Goal: Find specific page/section: Find specific page/section

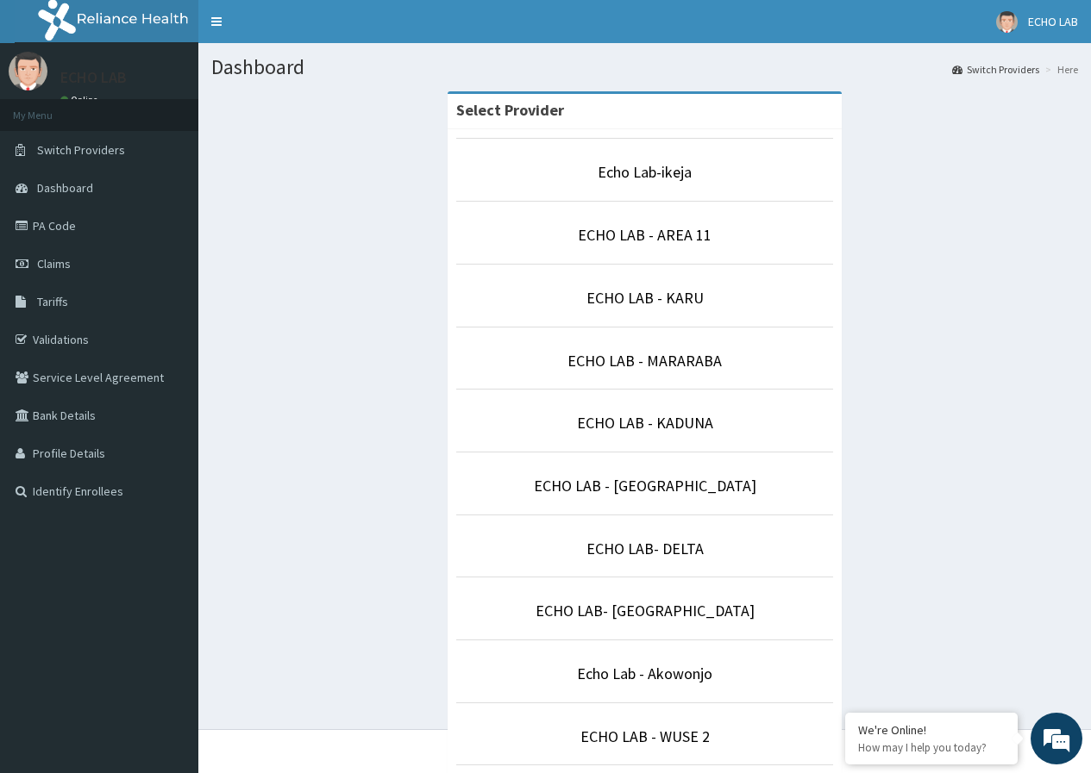
click at [612, 222] on li "ECHO LAB - AREA 11" at bounding box center [645, 233] width 378 height 64
click at [688, 243] on link "ECHO LAB - AREA 11" at bounding box center [645, 235] width 134 height 20
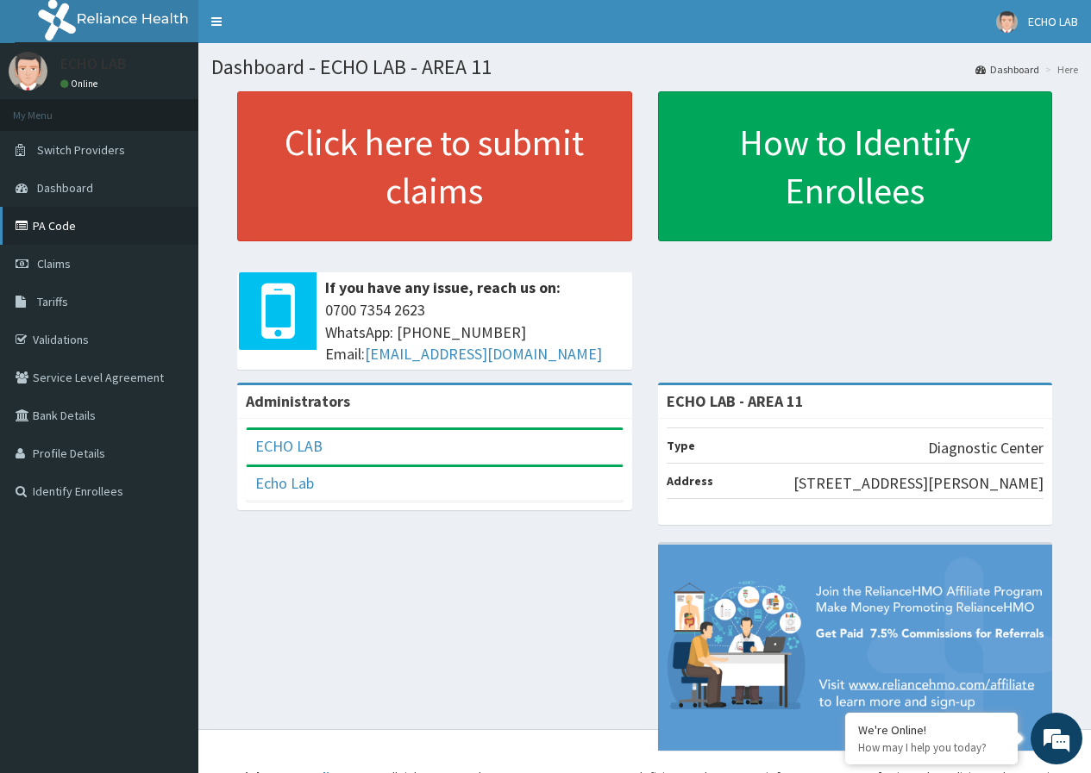
click at [66, 226] on link "PA Code" at bounding box center [99, 226] width 198 height 38
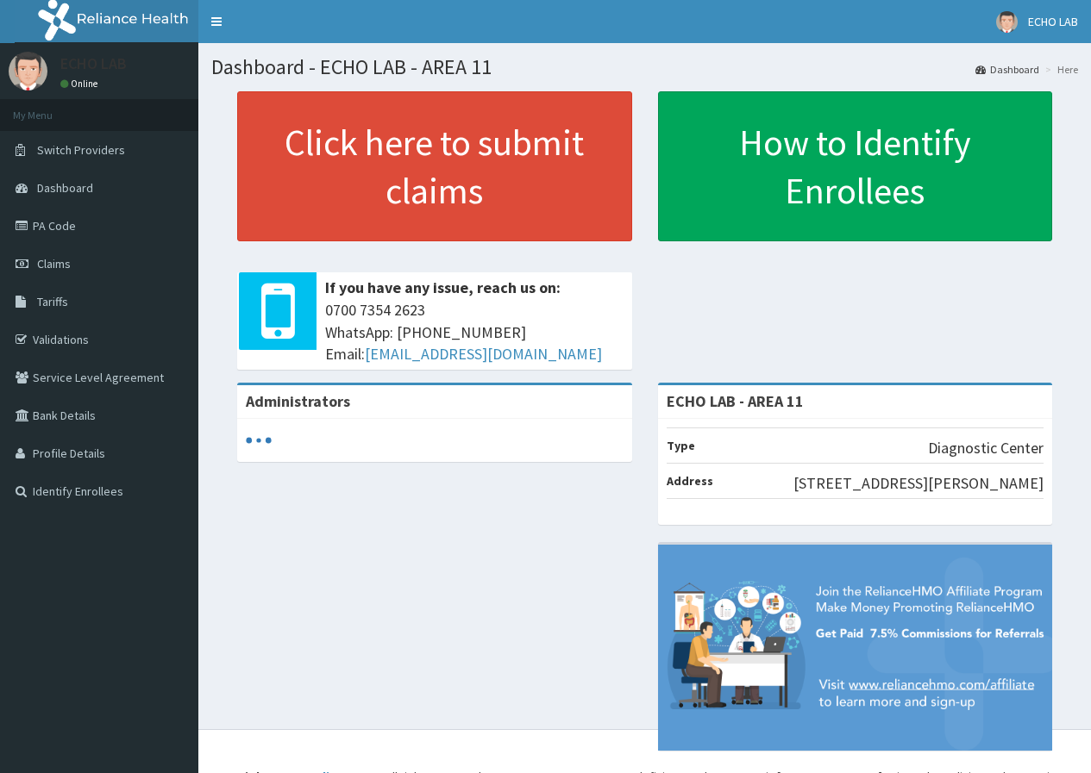
click at [79, 130] on li "My Menu" at bounding box center [99, 115] width 198 height 32
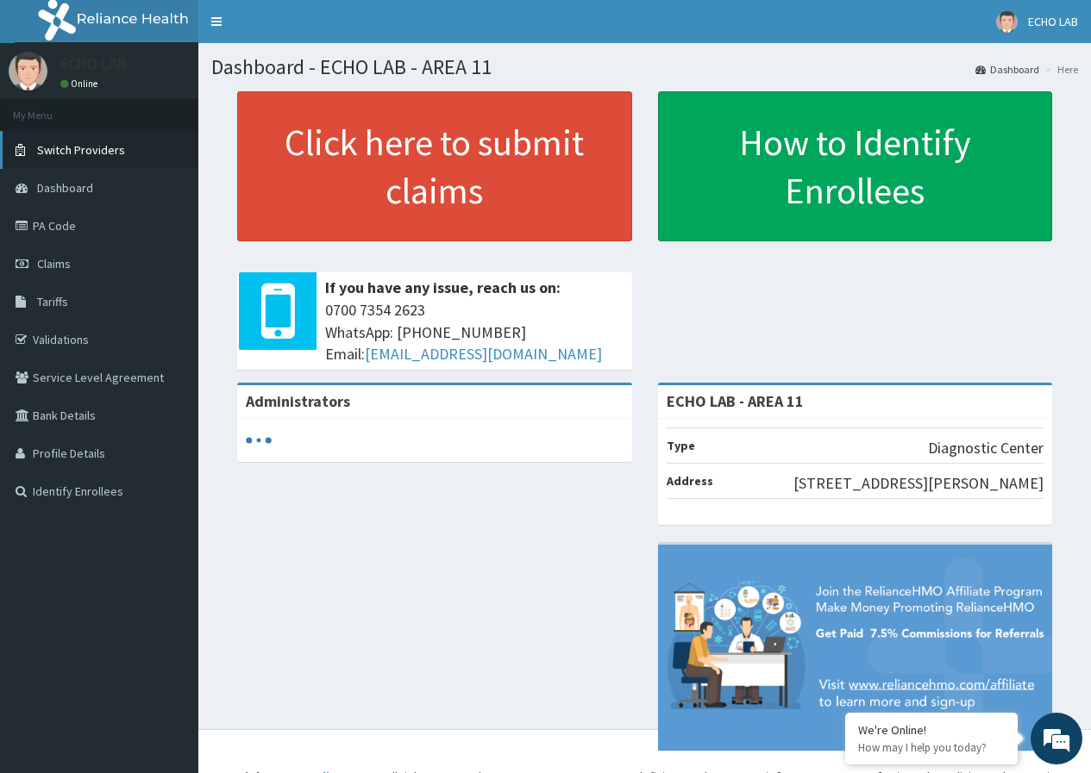
click at [81, 152] on span "Switch Providers" at bounding box center [81, 150] width 88 height 16
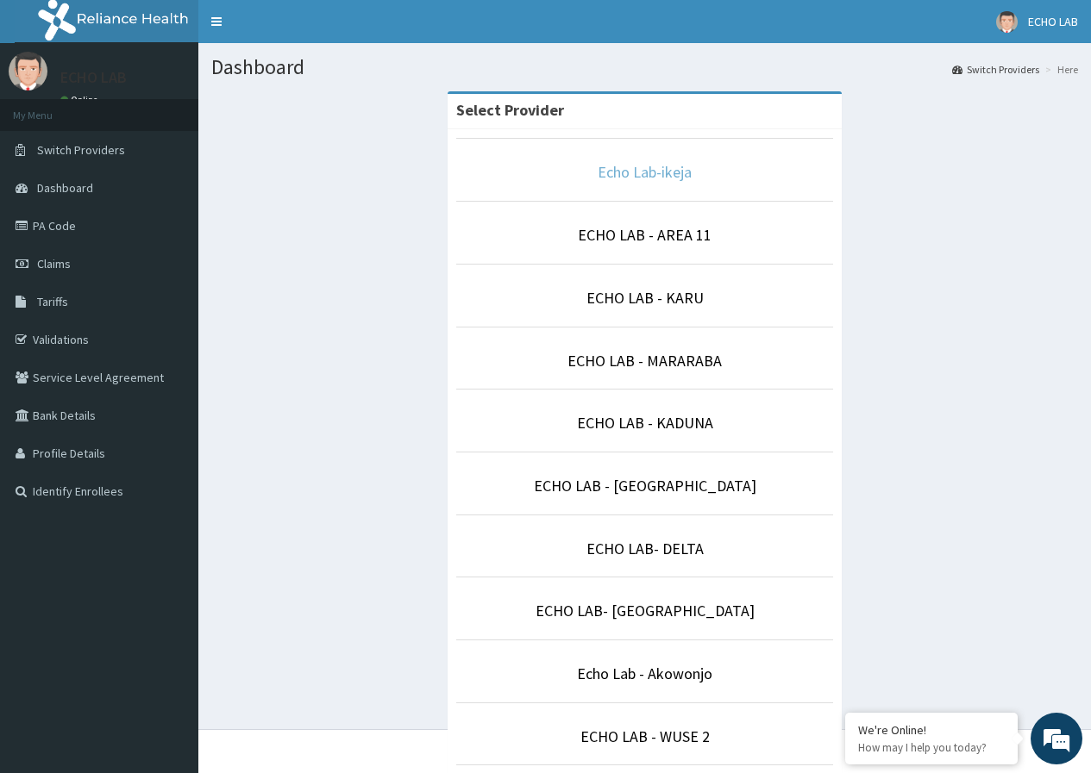
click at [635, 175] on link "Echo Lab-ikeja" at bounding box center [644, 172] width 94 height 20
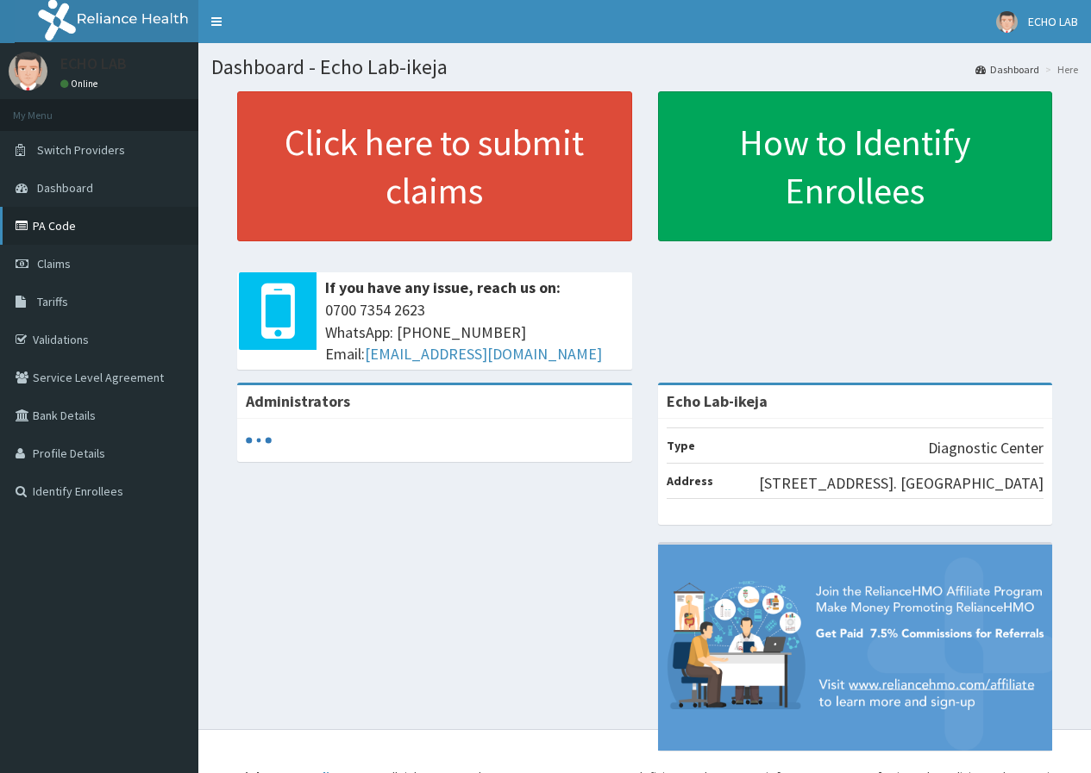
click at [90, 224] on link "PA Code" at bounding box center [99, 226] width 198 height 38
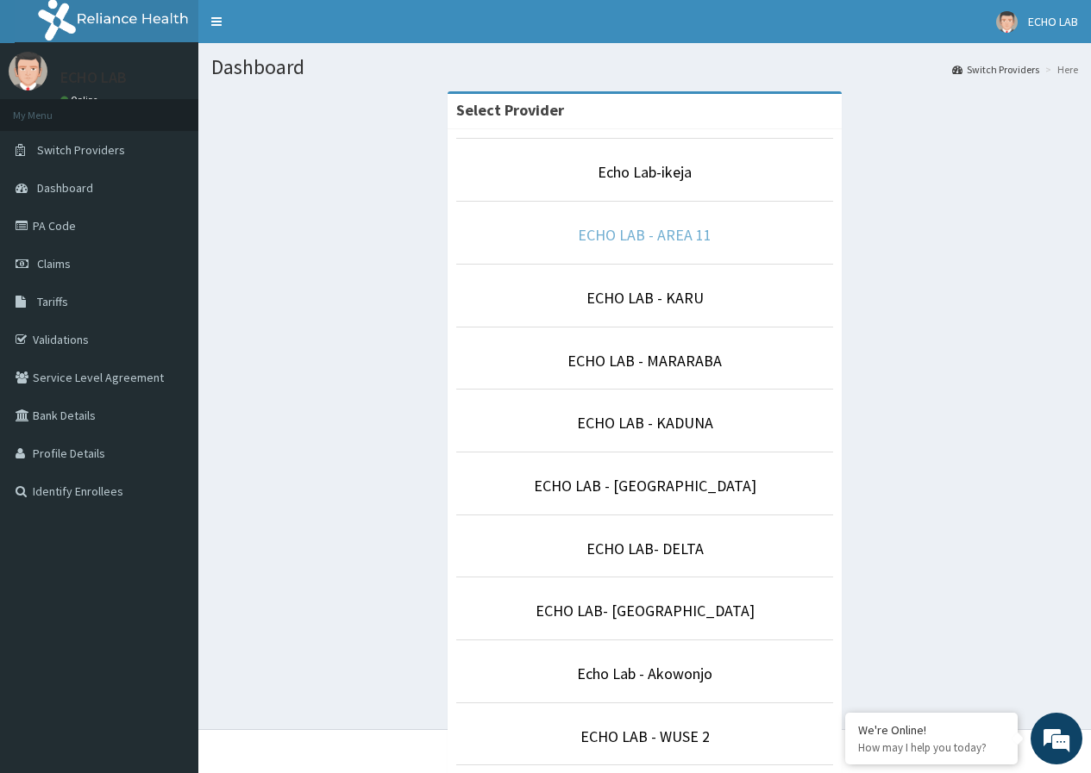
click at [632, 236] on link "ECHO LAB - AREA 11" at bounding box center [645, 235] width 134 height 20
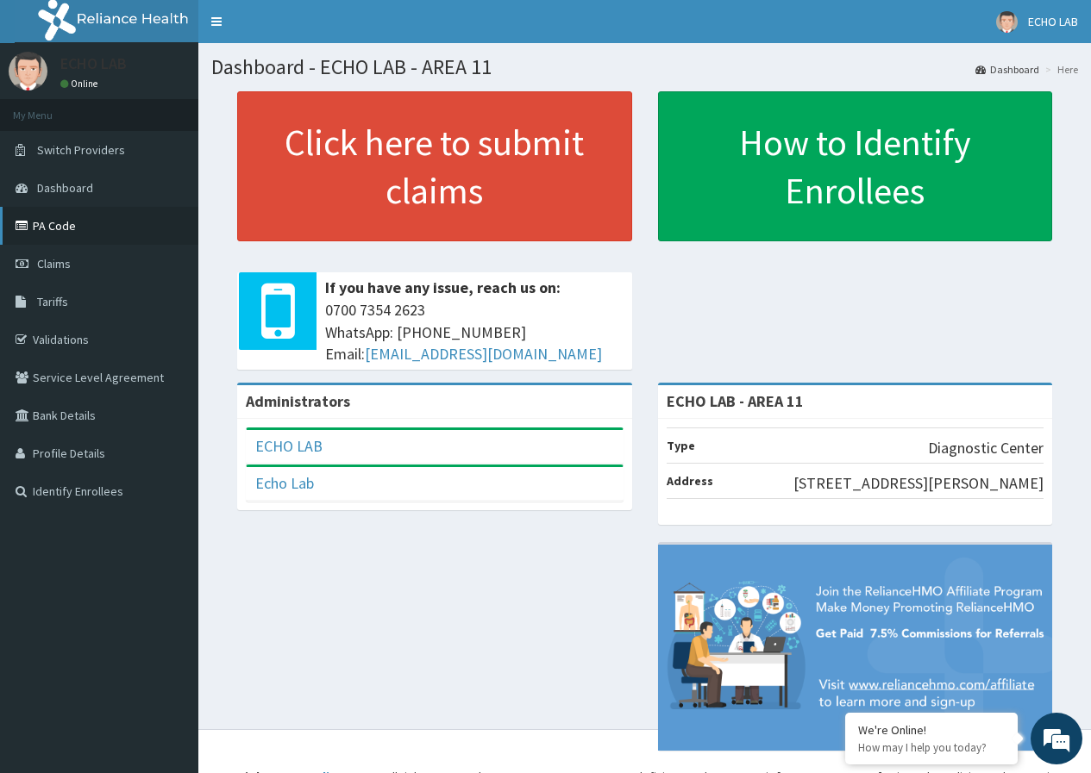
click at [50, 224] on link "PA Code" at bounding box center [99, 226] width 198 height 38
